Goal: Use online tool/utility

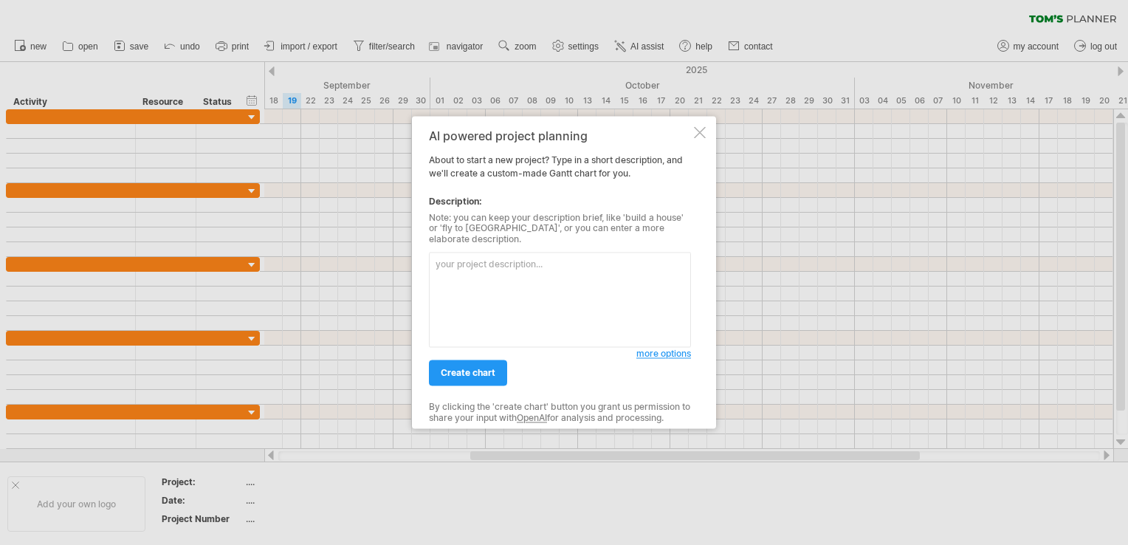
click at [692, 140] on div "AI powered project planning About to start a new project? Type in a short descr…" at bounding box center [564, 272] width 304 height 312
click at [705, 138] on div at bounding box center [700, 132] width 12 height 12
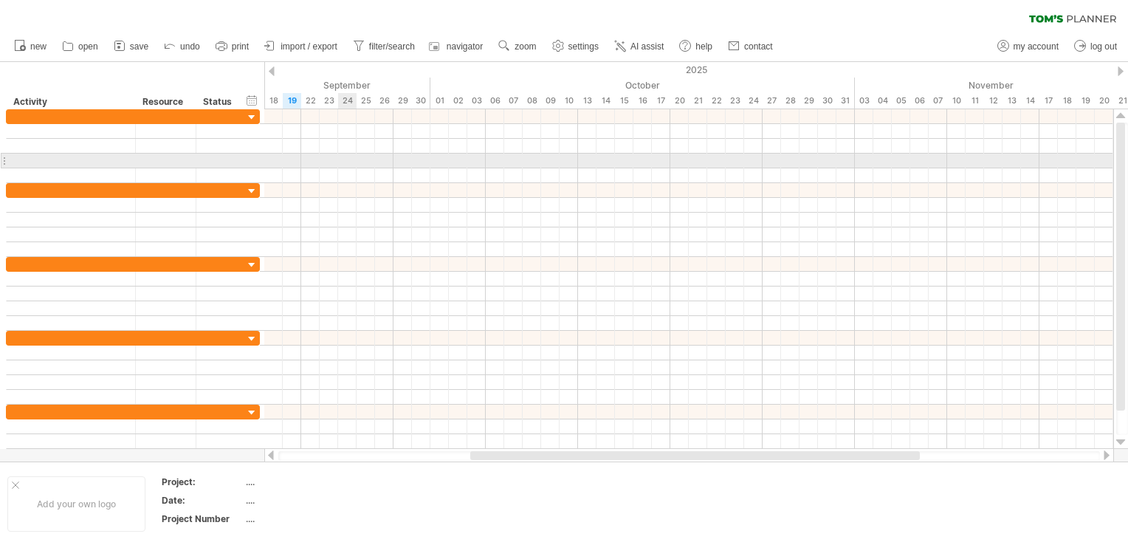
click at [355, 164] on div at bounding box center [688, 161] width 849 height 15
click at [326, 158] on div at bounding box center [688, 161] width 849 height 15
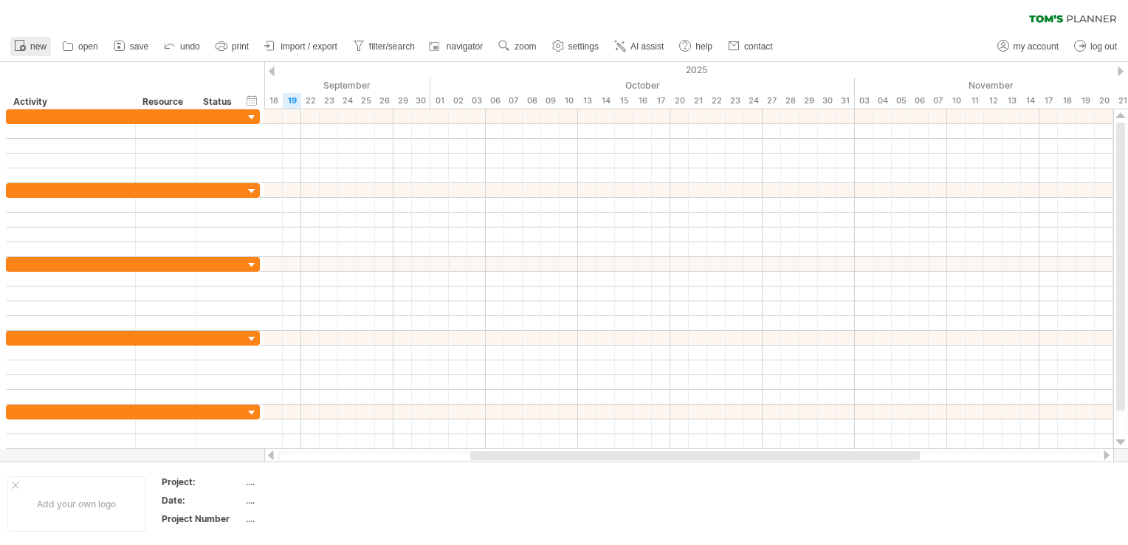
click at [35, 50] on span "new" at bounding box center [38, 46] width 16 height 10
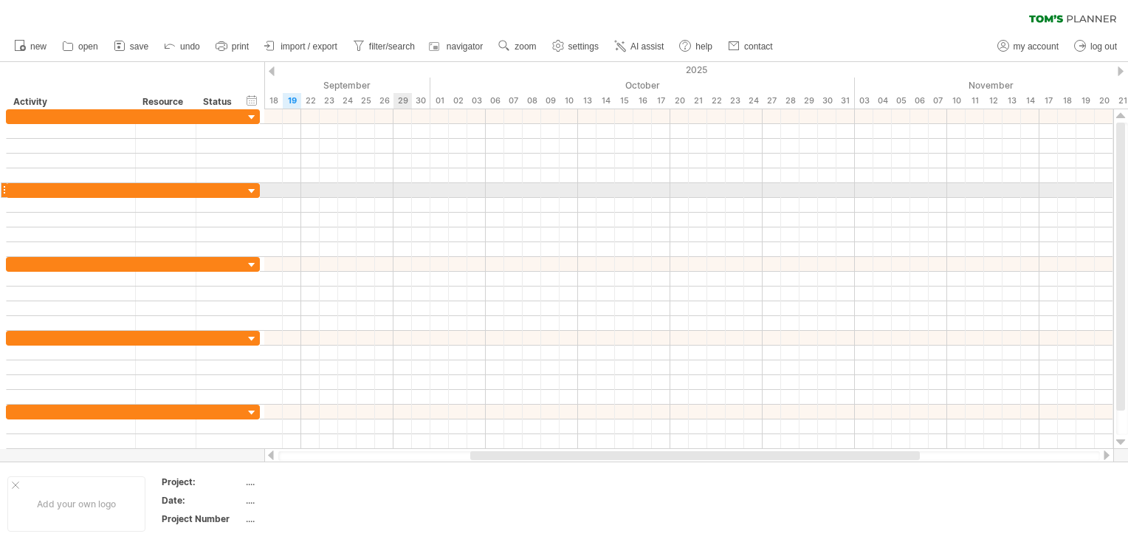
click at [396, 185] on div at bounding box center [688, 190] width 849 height 15
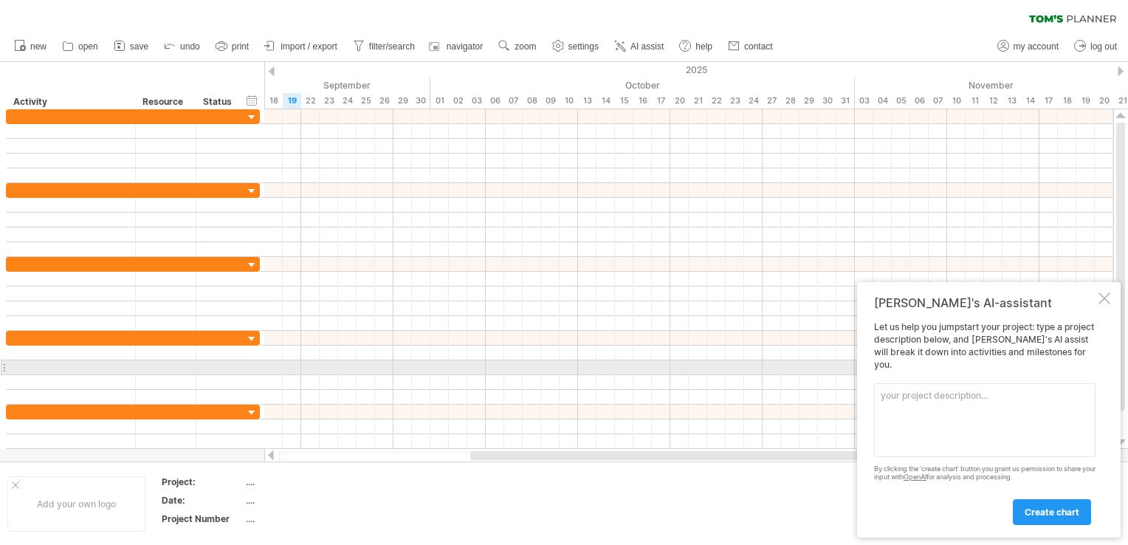
click at [957, 368] on div "Let us help you jumpstart your project: type a project description below, and […" at bounding box center [984, 422] width 221 height 203
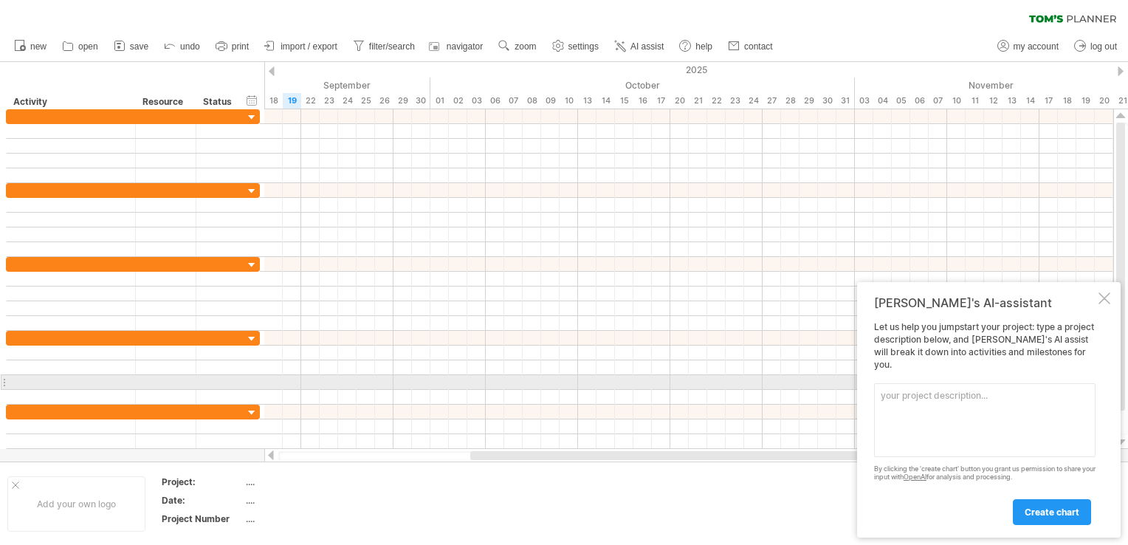
click at [960, 390] on textarea at bounding box center [984, 420] width 221 height 74
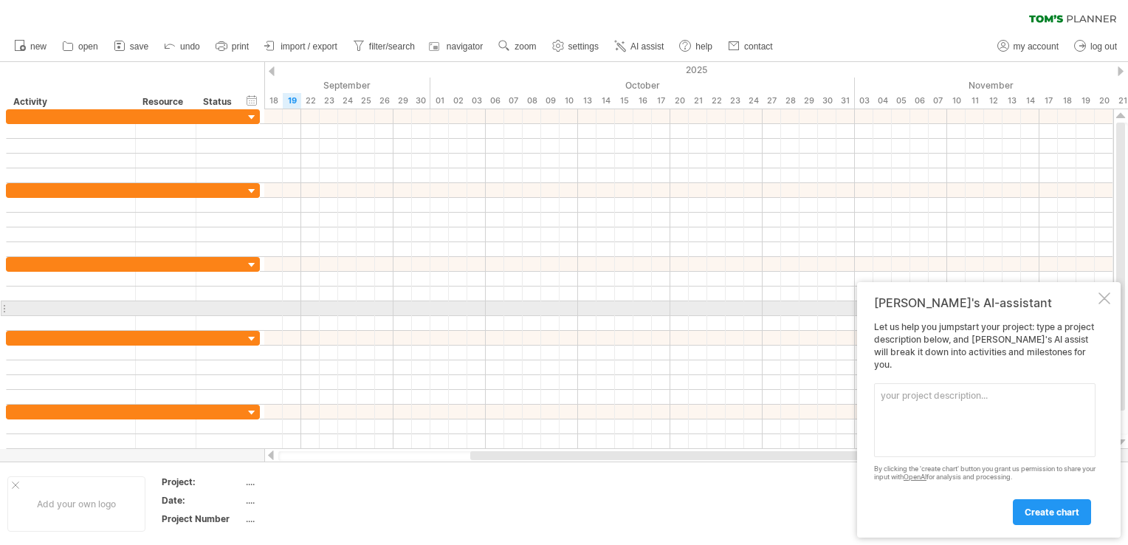
click at [1098, 310] on div "[PERSON_NAME]'s AI-assistant Let us help you jumpstart your project: type a pro…" at bounding box center [989, 409] width 264 height 255
click at [1107, 304] on div at bounding box center [1104, 298] width 12 height 12
